Goal: Transaction & Acquisition: Purchase product/service

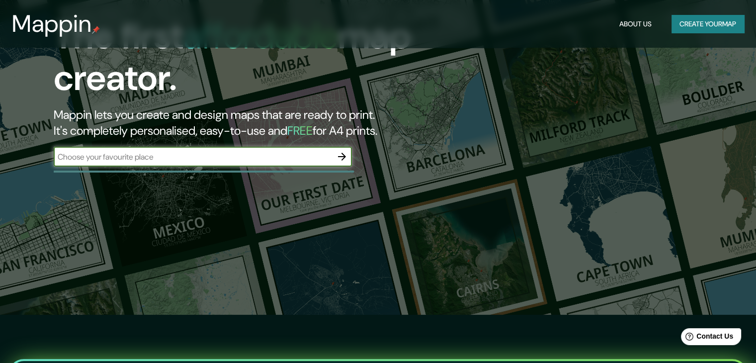
scroll to position [50, 0]
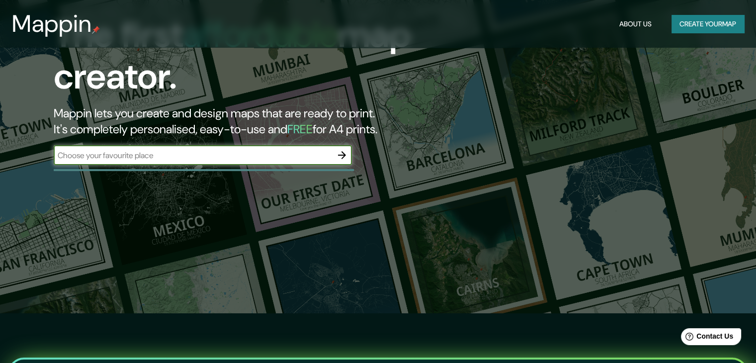
click at [293, 160] on input "text" at bounding box center [193, 155] width 278 height 11
type input "مكتبه الاسكندريه"
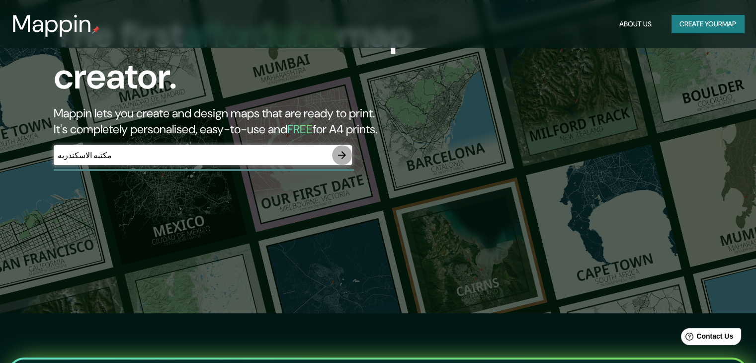
click at [342, 151] on icon "button" at bounding box center [342, 155] width 12 height 12
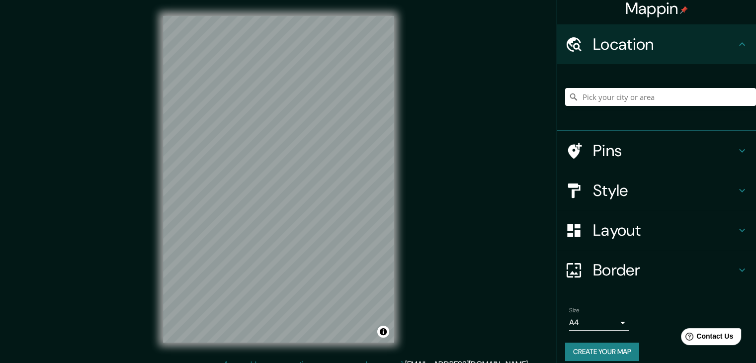
scroll to position [17, 0]
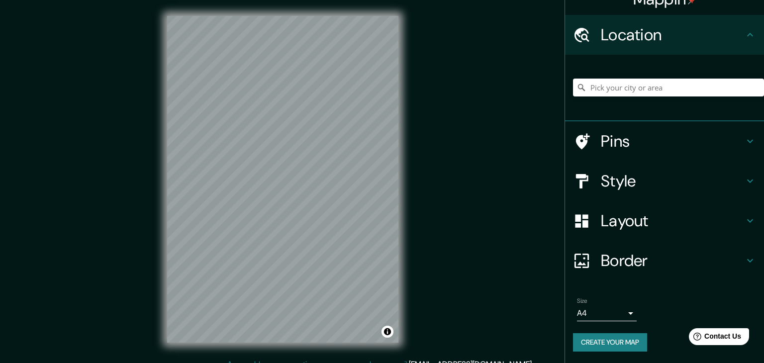
click at [594, 315] on body "Mappin Location Pins Style Layout Border Choose a border. Hint : you can make l…" at bounding box center [382, 181] width 764 height 363
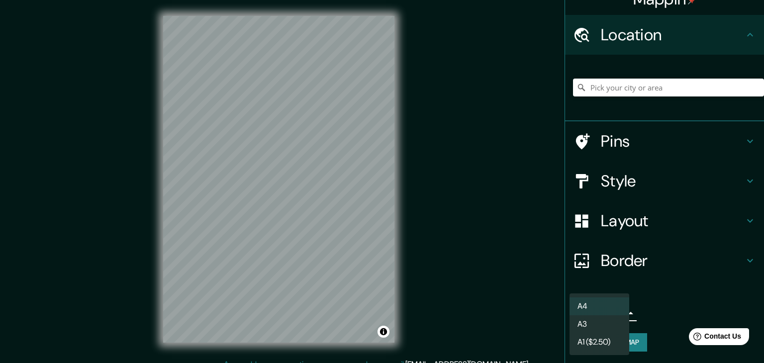
click at [598, 319] on li "A3" at bounding box center [599, 324] width 60 height 18
type input "a4"
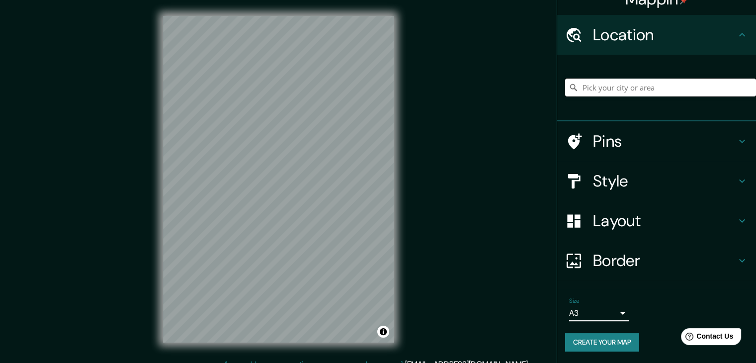
click at [606, 92] on input "Pick your city or area" at bounding box center [660, 88] width 191 height 18
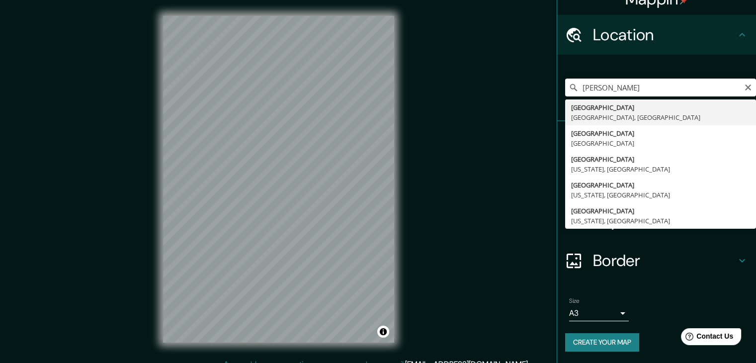
type input "[GEOGRAPHIC_DATA], [GEOGRAPHIC_DATA], [GEOGRAPHIC_DATA]"
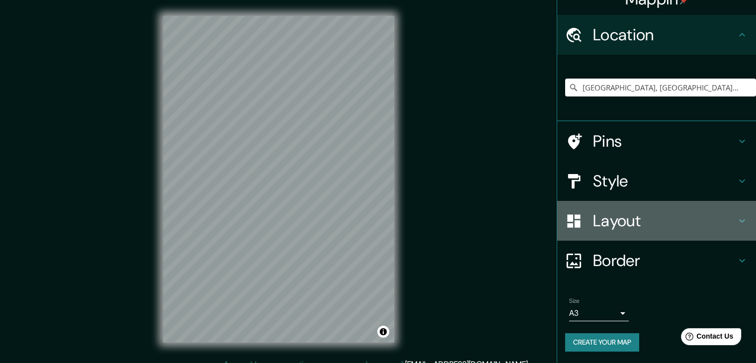
click at [729, 236] on div "Layout" at bounding box center [656, 221] width 199 height 40
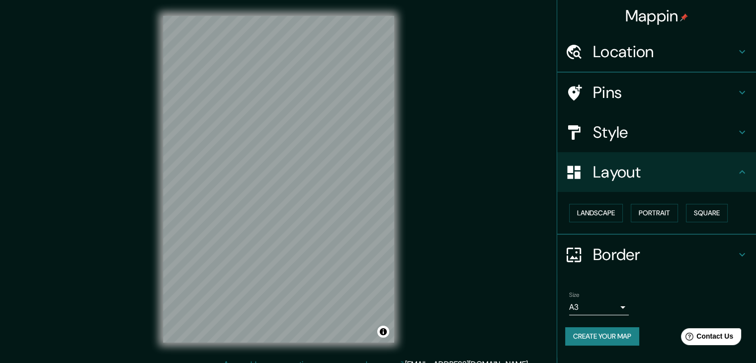
scroll to position [0, 0]
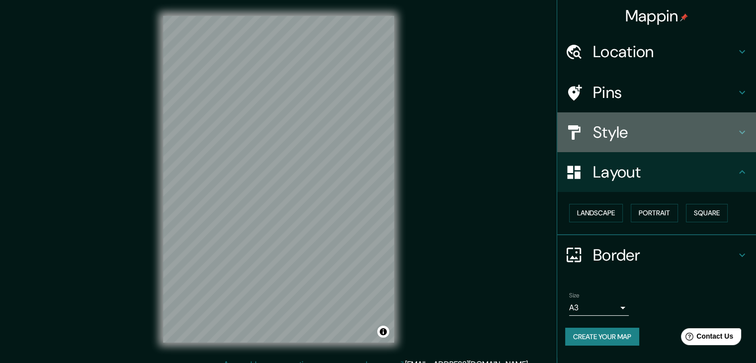
click at [740, 134] on icon at bounding box center [742, 132] width 12 height 12
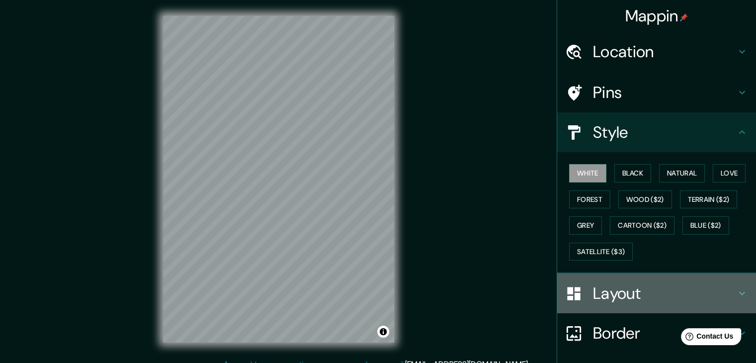
click at [628, 305] on div "Layout" at bounding box center [656, 293] width 199 height 40
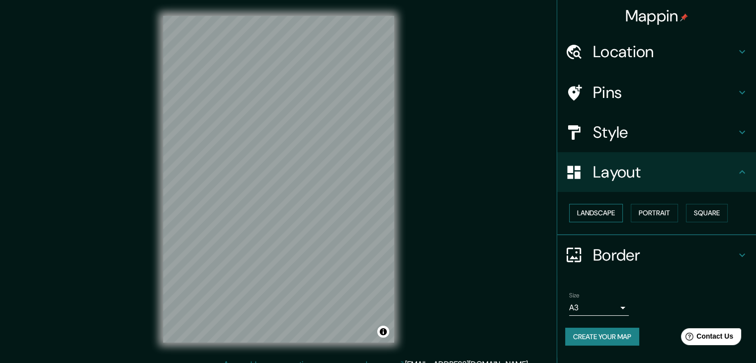
click at [585, 218] on button "Landscape" at bounding box center [596, 213] width 54 height 18
